Goal: Task Accomplishment & Management: Manage account settings

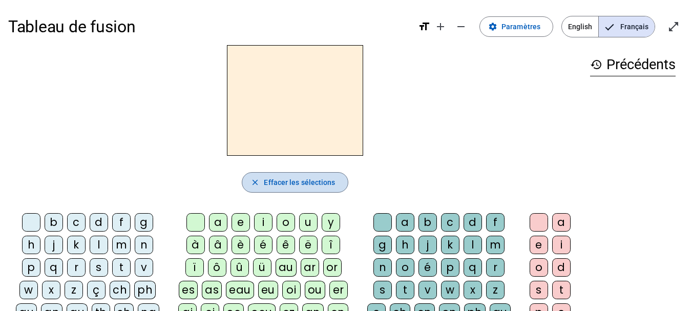
click at [292, 185] on span "Effacer les sélections" at bounding box center [299, 182] width 71 height 12
click at [97, 249] on div "l" at bounding box center [99, 245] width 18 height 18
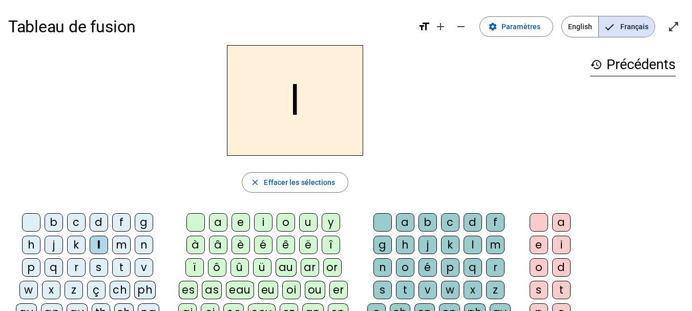
click at [127, 264] on div "t" at bounding box center [121, 267] width 18 height 18
click at [409, 221] on div "a" at bounding box center [405, 222] width 18 height 18
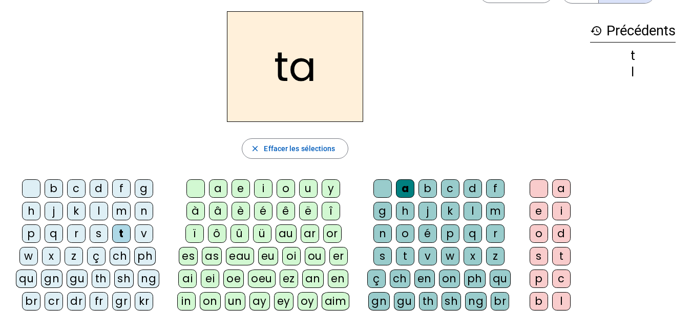
scroll to position [34, 0]
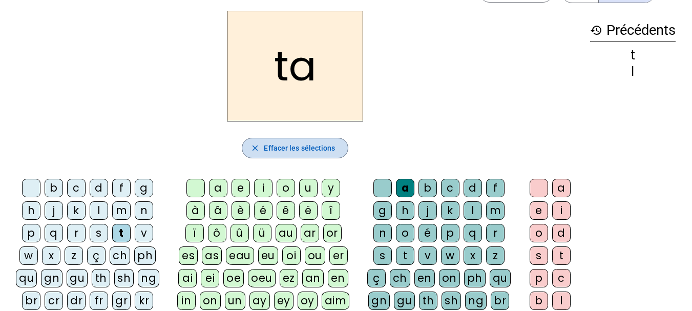
click at [303, 145] on span "Effacer les sélections" at bounding box center [299, 148] width 71 height 12
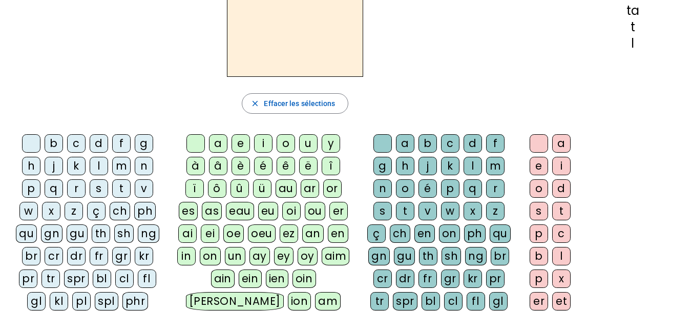
scroll to position [0, 0]
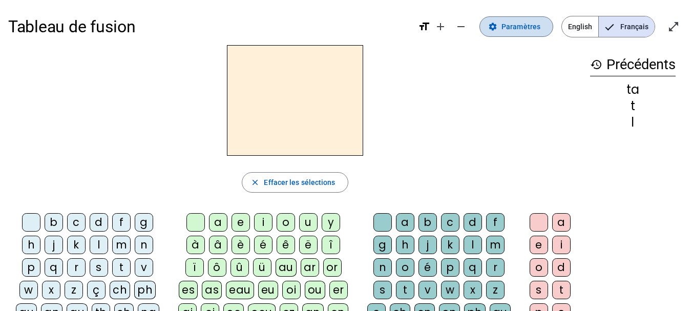
click at [522, 29] on span "Paramètres" at bounding box center [520, 26] width 39 height 12
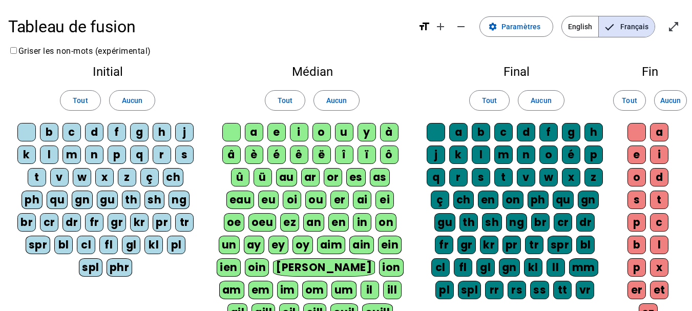
click at [51, 151] on div "l" at bounding box center [49, 154] width 18 height 18
click at [36, 175] on div "t" at bounding box center [37, 177] width 18 height 18
click at [261, 130] on div "a" at bounding box center [254, 132] width 18 height 18
click at [278, 130] on div "e" at bounding box center [276, 132] width 18 height 18
click at [346, 134] on div "u" at bounding box center [344, 132] width 18 height 18
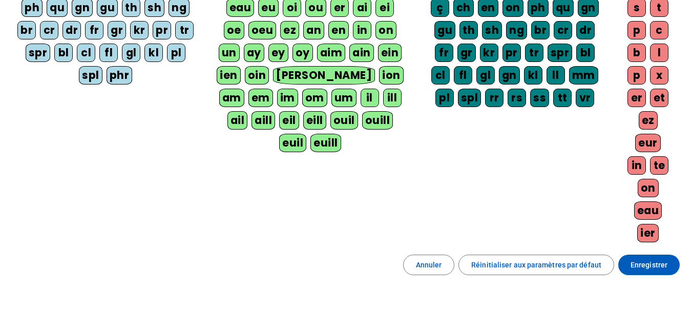
scroll to position [209, 0]
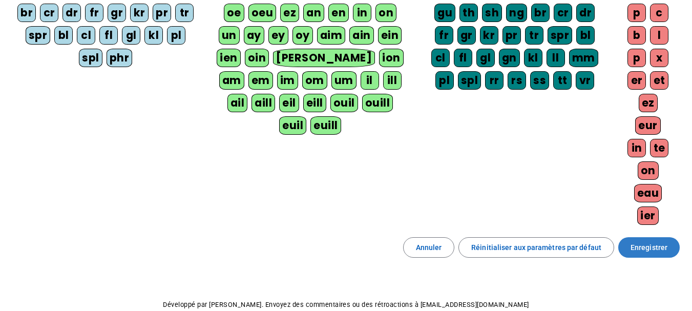
click at [650, 242] on span "Enregistrer" at bounding box center [648, 247] width 37 height 12
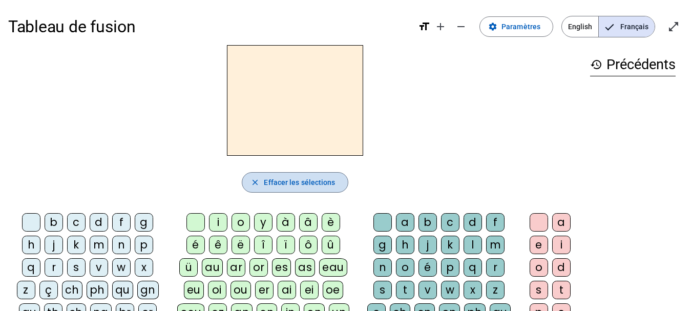
click at [291, 180] on span "Effacer les sélections" at bounding box center [299, 182] width 71 height 12
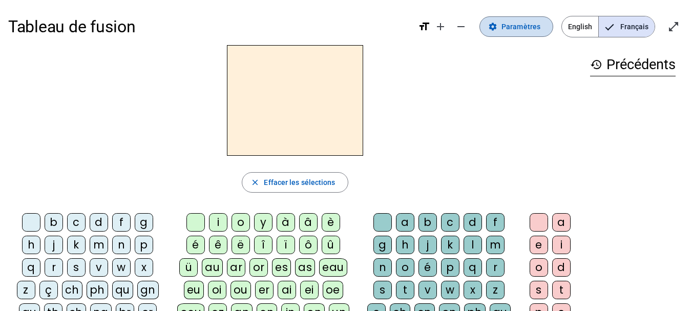
click at [521, 32] on span "Paramètres" at bounding box center [520, 26] width 39 height 12
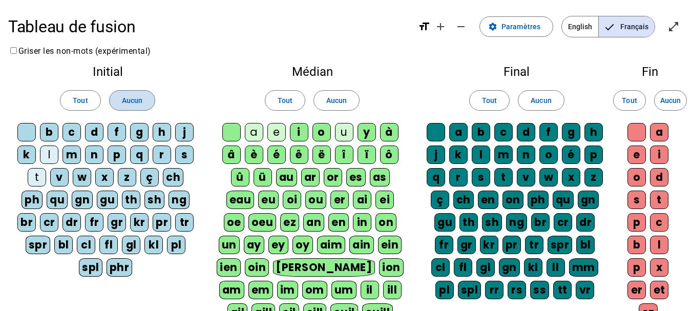
click at [125, 100] on span "Aucun" at bounding box center [132, 100] width 20 height 12
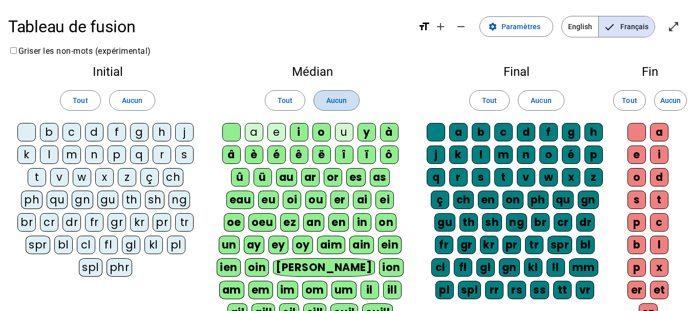
click at [341, 95] on span "Aucun" at bounding box center [336, 100] width 20 height 12
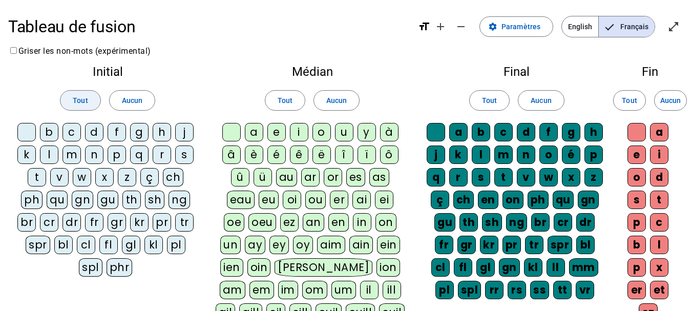
click at [73, 97] on span "Tout" at bounding box center [80, 100] width 15 height 12
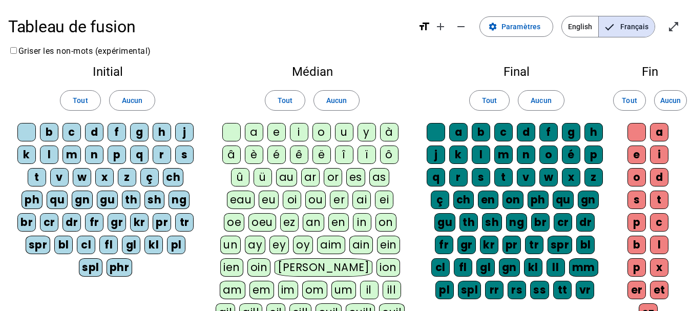
click at [49, 154] on div "l" at bounding box center [49, 154] width 18 height 18
click at [32, 172] on div "t" at bounding box center [37, 177] width 18 height 18
click at [282, 101] on span "Tout" at bounding box center [285, 100] width 15 height 12
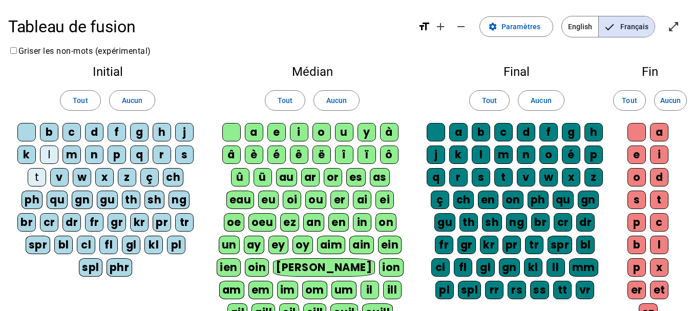
click at [253, 132] on div "a" at bounding box center [254, 132] width 18 height 18
click at [272, 134] on div "e" at bounding box center [276, 132] width 18 height 18
click at [338, 131] on div "u" at bounding box center [344, 132] width 18 height 18
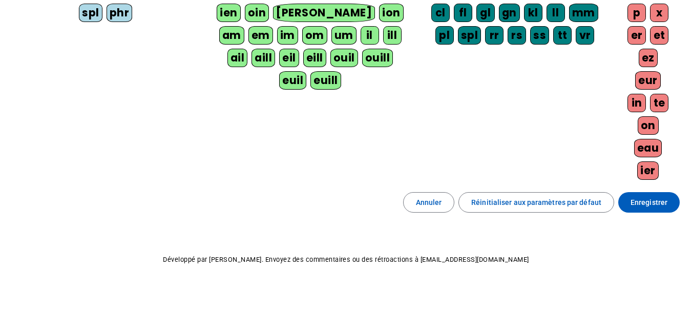
scroll to position [264, 0]
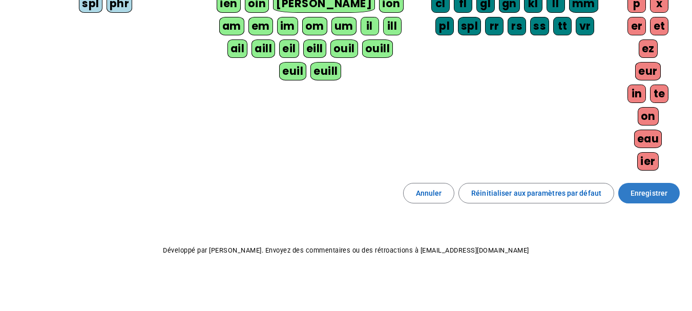
click at [653, 200] on span at bounding box center [648, 193] width 61 height 25
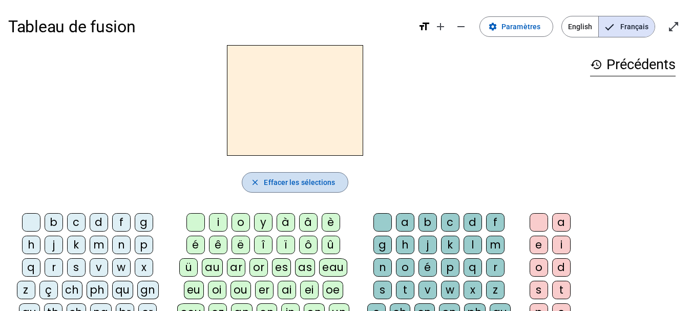
click at [283, 179] on span "Effacer les sélections" at bounding box center [299, 182] width 71 height 12
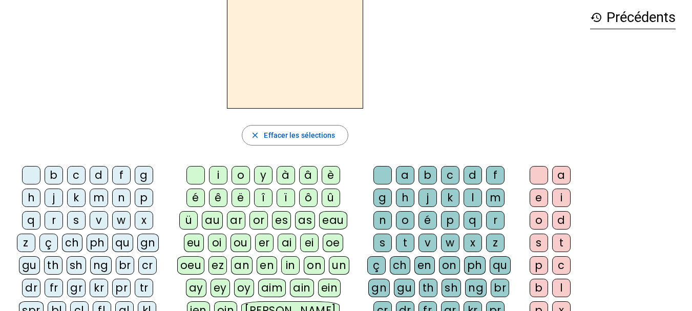
scroll to position [55, 0]
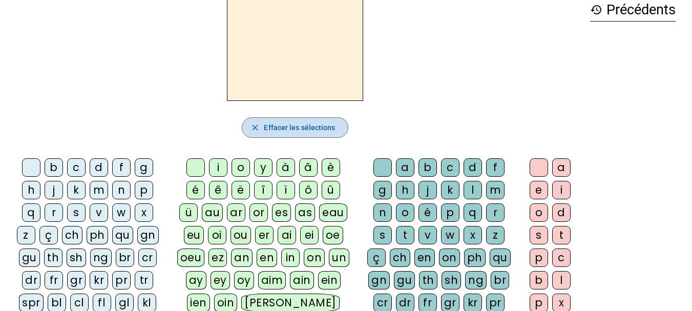
click at [321, 126] on span "Effacer les sélections" at bounding box center [299, 127] width 71 height 12
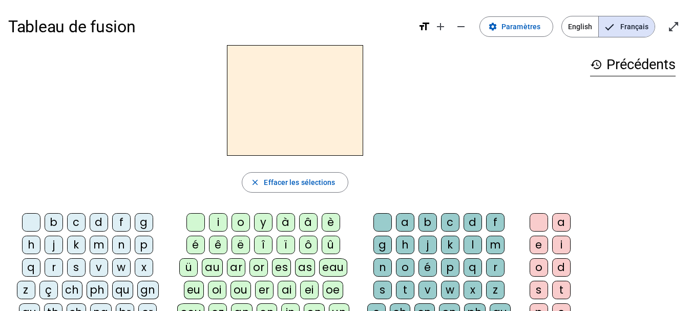
click at [647, 65] on h3 "history Précédents" at bounding box center [633, 64] width 86 height 23
click at [532, 26] on span "Paramètres" at bounding box center [520, 26] width 39 height 12
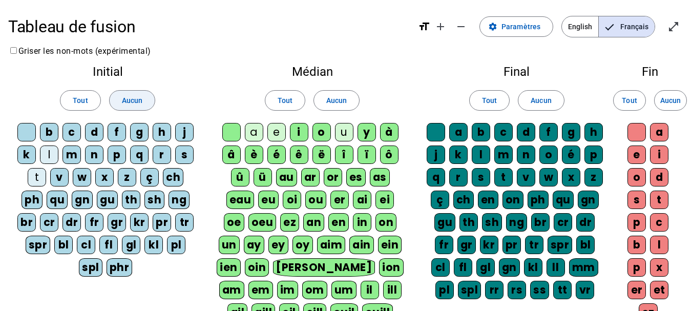
click at [124, 97] on span "Aucun" at bounding box center [132, 100] width 20 height 12
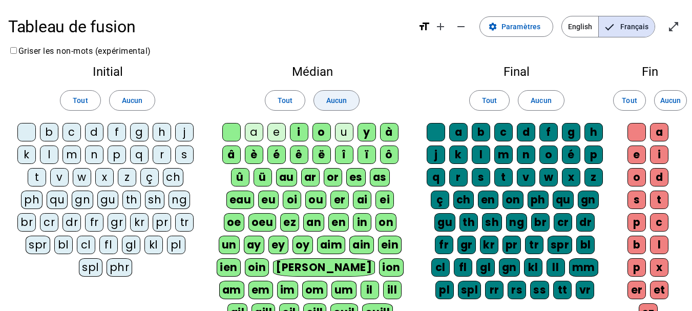
click at [335, 107] on span at bounding box center [336, 100] width 45 height 25
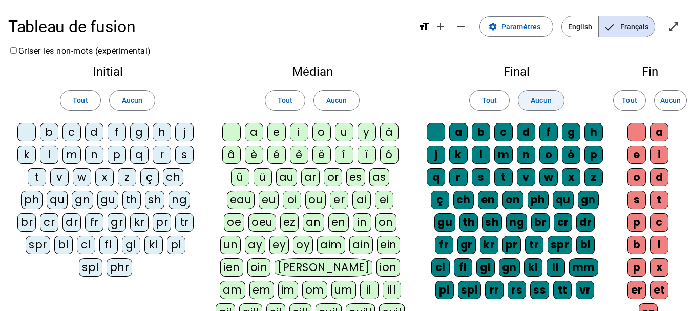
click at [533, 100] on span "Aucun" at bounding box center [541, 100] width 20 height 12
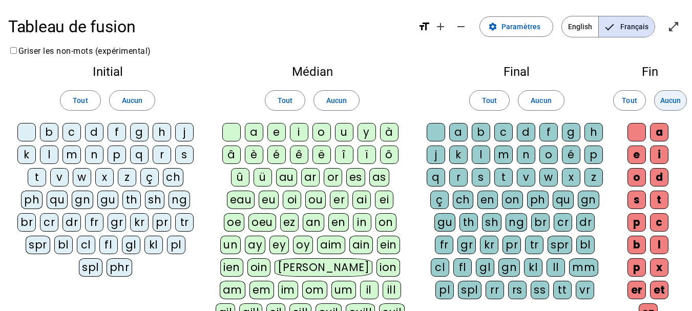
click at [664, 99] on span "Aucun" at bounding box center [670, 100] width 20 height 12
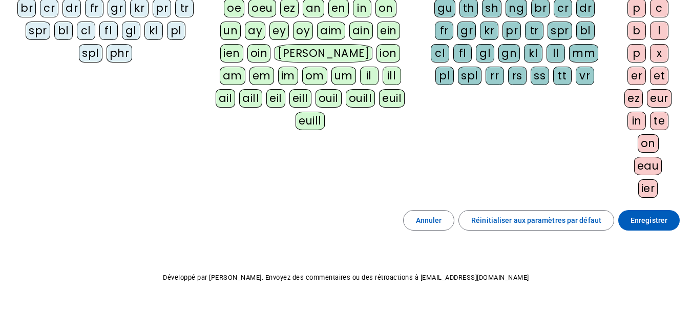
scroll to position [235, 0]
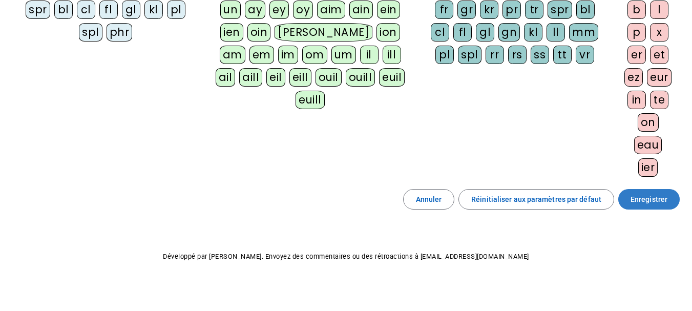
click at [651, 196] on span "Enregistrer" at bounding box center [648, 199] width 37 height 12
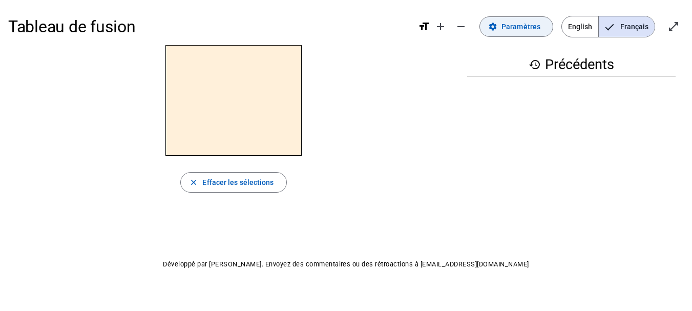
click at [516, 28] on span "Paramètres" at bounding box center [520, 26] width 39 height 12
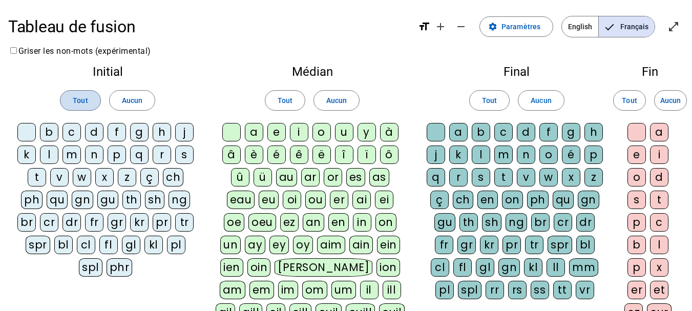
click at [82, 110] on span at bounding box center [79, 100] width 39 height 25
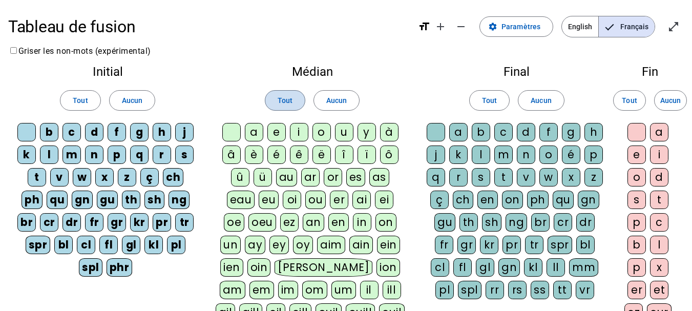
click at [280, 97] on span "Tout" at bounding box center [285, 100] width 15 height 12
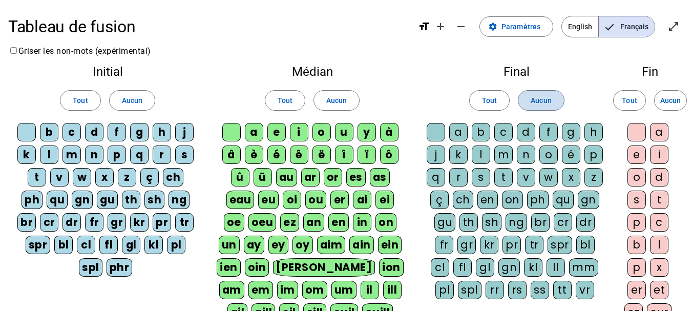
click at [537, 94] on span at bounding box center [540, 100] width 45 height 25
click at [670, 111] on span at bounding box center [670, 100] width 32 height 25
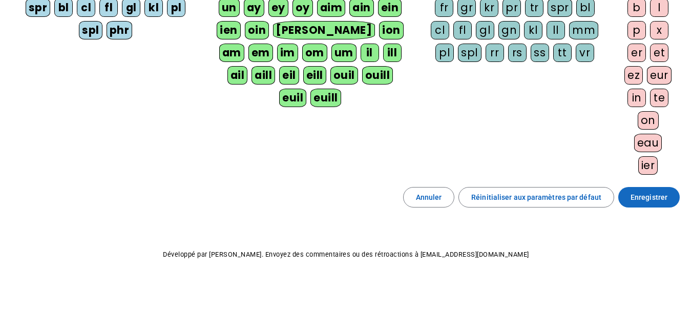
click at [643, 200] on span "Enregistrer" at bounding box center [648, 197] width 37 height 12
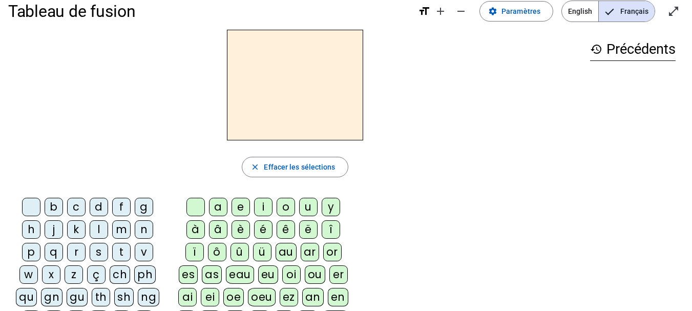
scroll to position [15, 0]
click at [92, 228] on div "l" at bounding box center [99, 230] width 18 height 18
click at [226, 208] on div "a" at bounding box center [218, 207] width 18 height 18
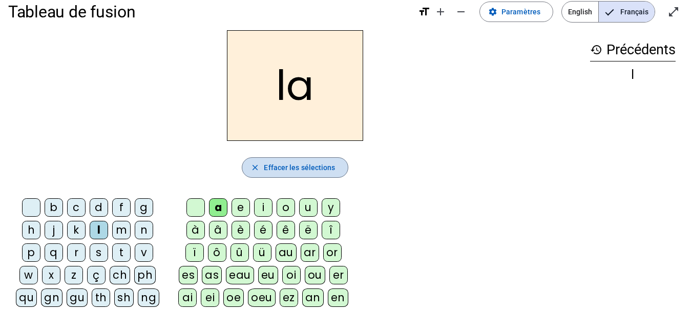
click at [295, 169] on span "Effacer les sélections" at bounding box center [299, 167] width 71 height 12
